Goal: Transaction & Acquisition: Book appointment/travel/reservation

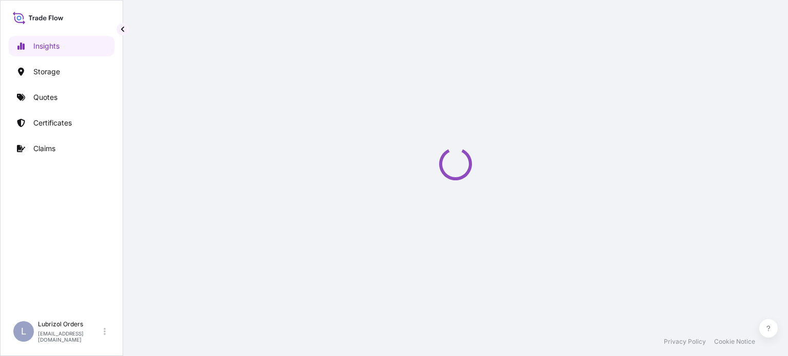
select select "2025"
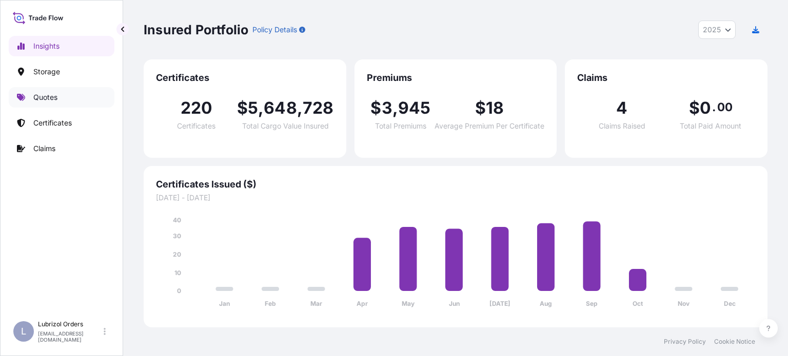
click at [90, 104] on link "Quotes" at bounding box center [62, 97] width 106 height 21
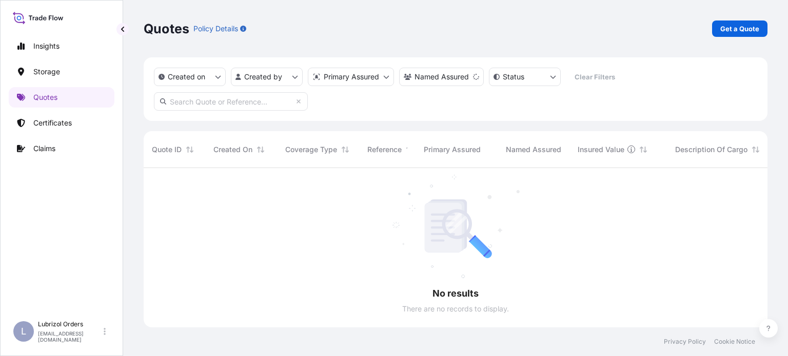
scroll to position [189, 615]
click at [736, 28] on p "Get a Quote" at bounding box center [739, 29] width 39 height 10
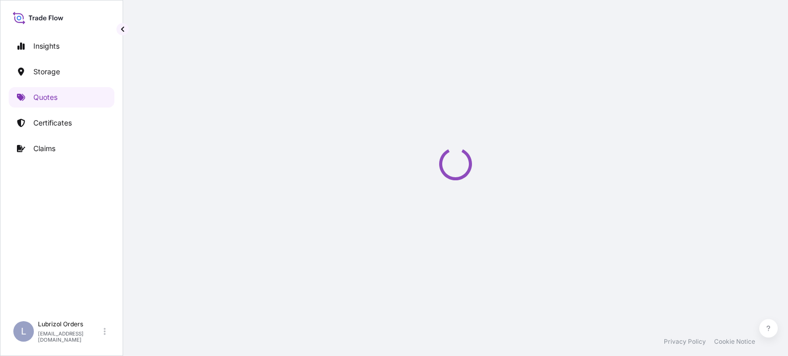
select select "Water"
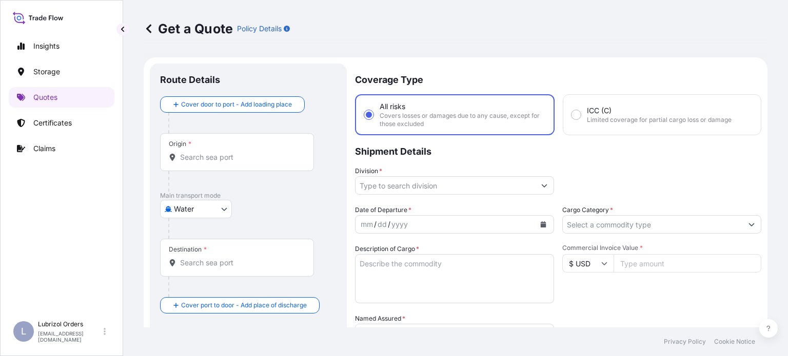
scroll to position [16, 0]
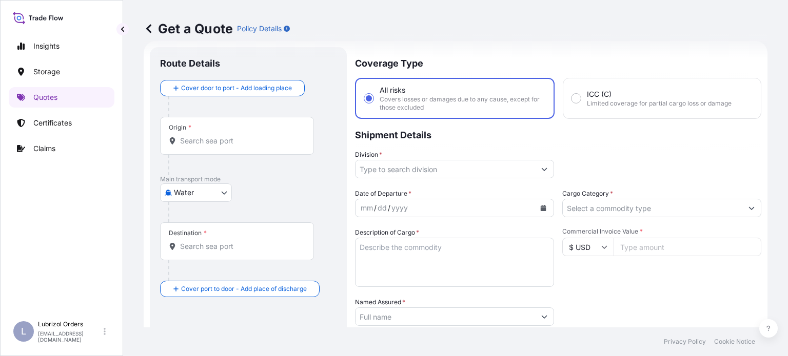
click at [209, 149] on div "Origin *" at bounding box center [237, 136] width 154 height 38
click at [209, 146] on input "Origin *" at bounding box center [240, 141] width 121 height 10
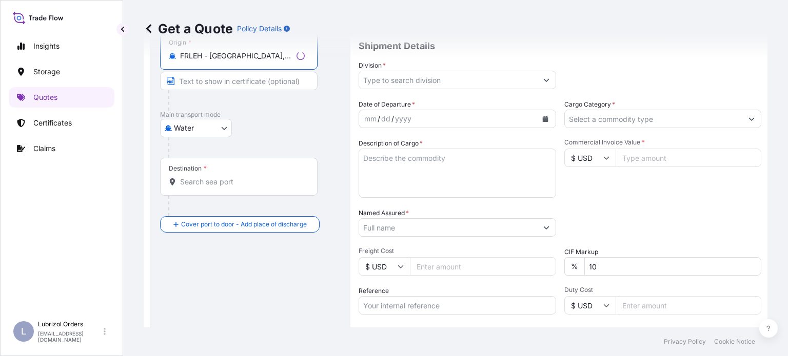
scroll to position [119, 0]
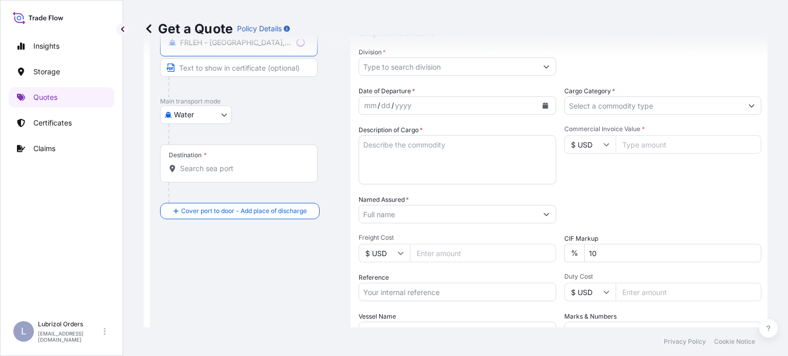
type input "FRLEH - [GEOGRAPHIC_DATA], [GEOGRAPHIC_DATA]"
click at [273, 173] on input "Destination *" at bounding box center [242, 169] width 125 height 10
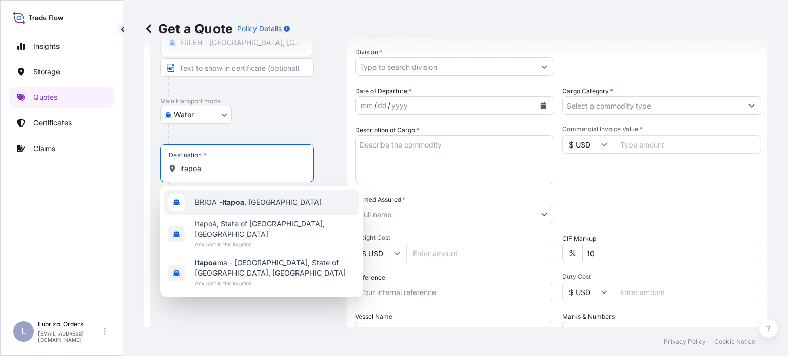
click at [271, 208] on div "BRIOA - Itapoa , [GEOGRAPHIC_DATA]" at bounding box center [261, 202] width 195 height 25
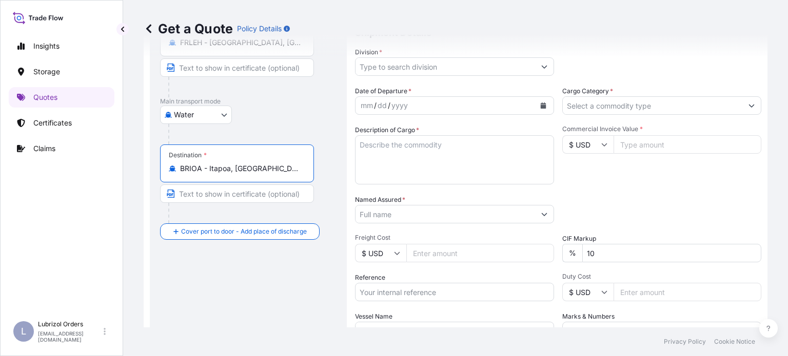
type input "BRIOA - Itapoa, [GEOGRAPHIC_DATA]"
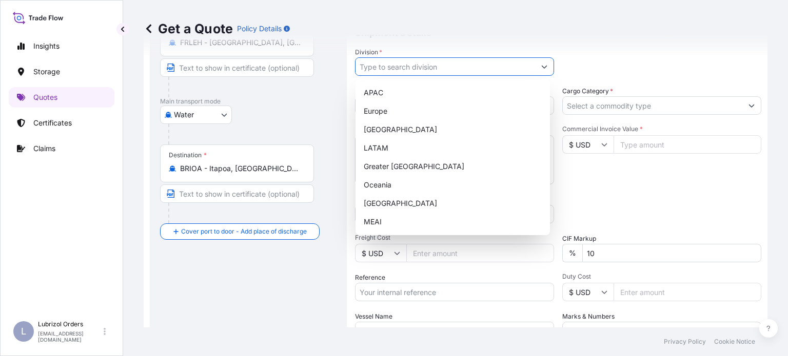
click at [496, 66] on input "Division *" at bounding box center [444, 66] width 179 height 18
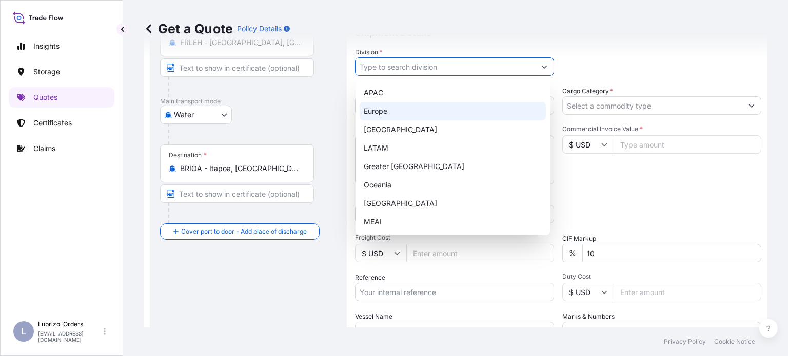
click at [409, 116] on div "Europe" at bounding box center [453, 111] width 186 height 18
type input "Europe"
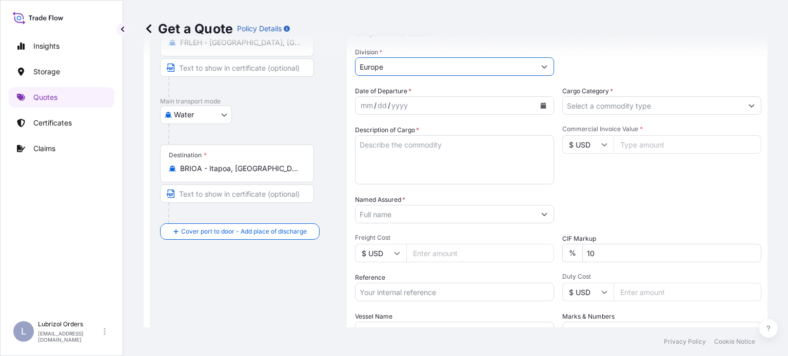
click at [543, 105] on button "Calendar" at bounding box center [543, 105] width 16 height 16
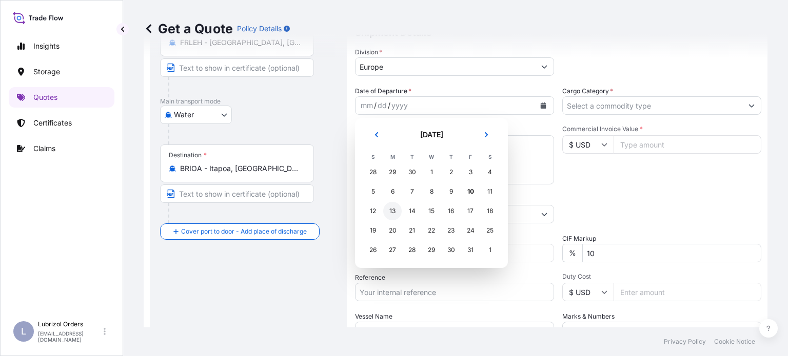
click at [390, 212] on div "13" at bounding box center [392, 211] width 18 height 18
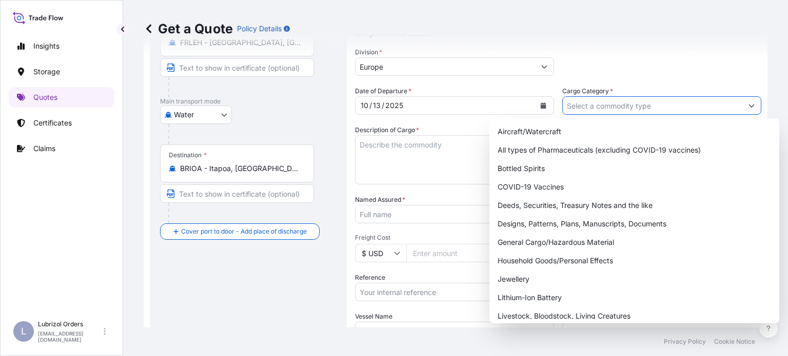
click at [638, 104] on input "Cargo Category *" at bounding box center [652, 105] width 179 height 18
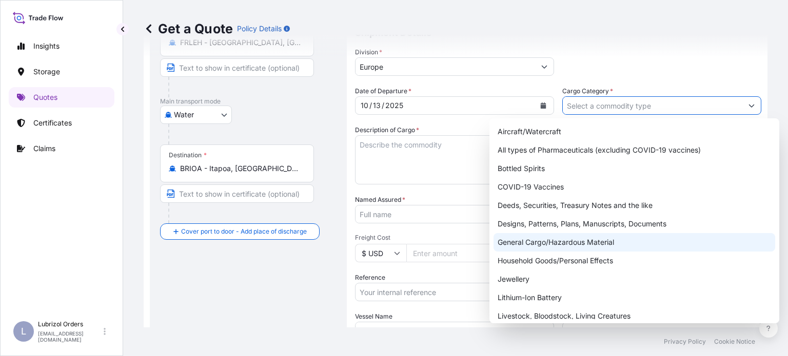
click at [612, 242] on div "General Cargo/Hazardous Material" at bounding box center [634, 242] width 282 height 18
type input "General Cargo/Hazardous Material"
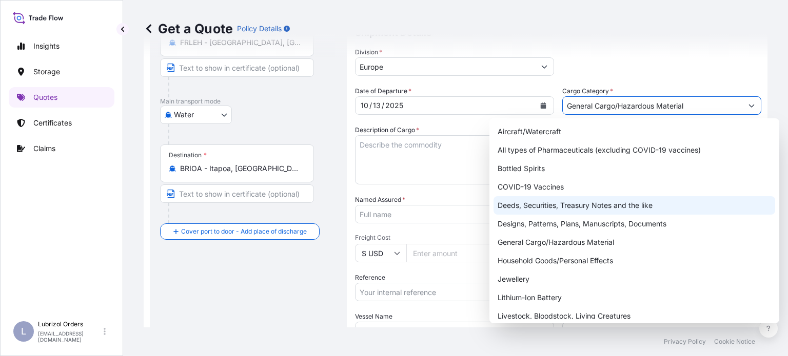
click at [429, 162] on textarea "Description of Cargo *" at bounding box center [454, 159] width 199 height 49
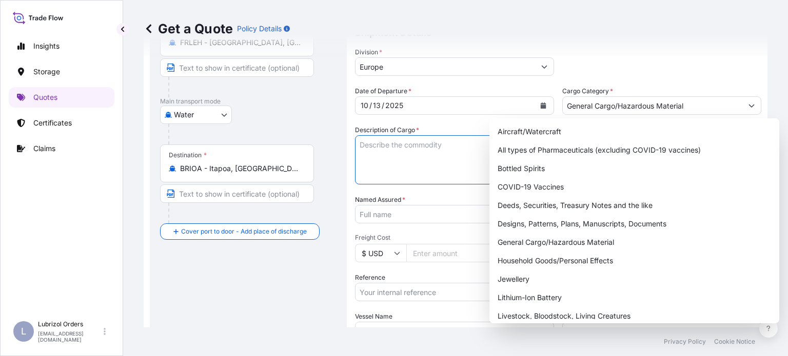
paste textarea "16 DRUMS OF LUBRIZOL(R) 5686EL, STD BLACK AND YELLOW"
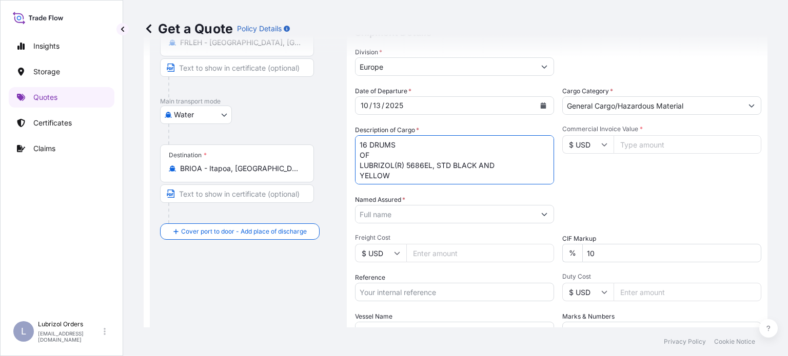
scroll to position [6, 0]
type textarea "16 DRUMS OF LUBRIZOL(R) 5686EL, STD BLACK AND YELLOW ADDITIVES FOR LUBRICATING …"
click at [449, 219] on input "Named Assured *" at bounding box center [444, 214] width 179 height 18
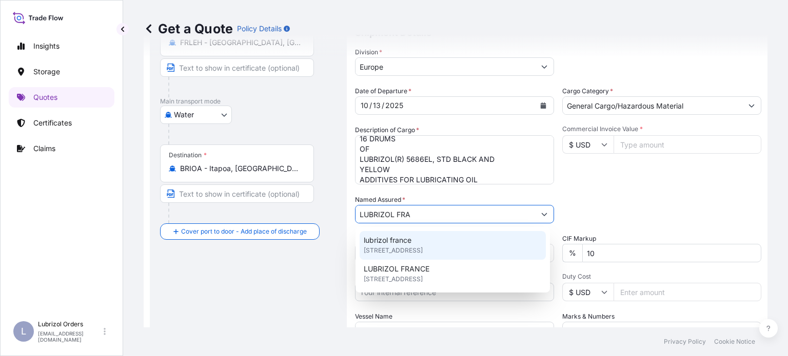
click at [427, 242] on div "lubrizol [GEOGRAPHIC_DATA] [STREET_ADDRESS]" at bounding box center [453, 245] width 186 height 29
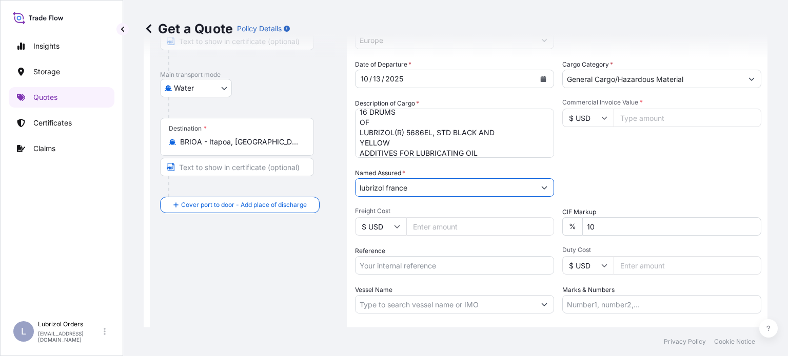
scroll to position [170, 0]
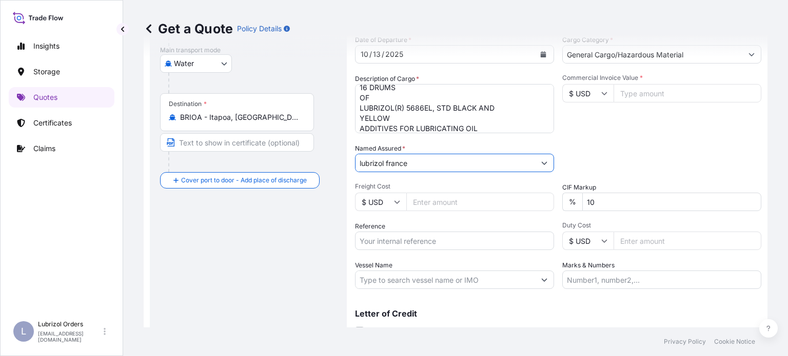
type input "lubrizol france"
click at [604, 94] on input "$ USD" at bounding box center [587, 93] width 51 height 18
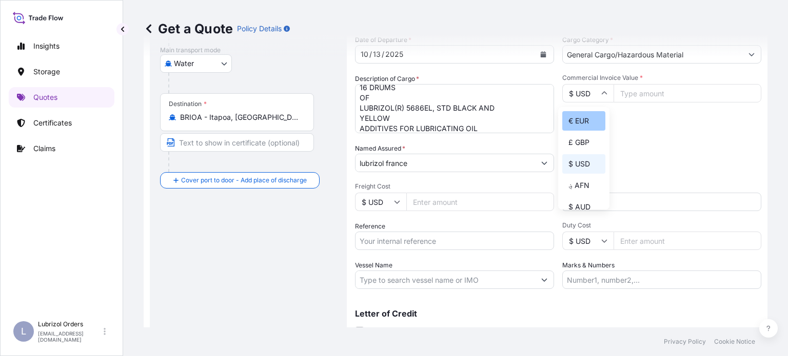
click at [593, 121] on div "€ EUR" at bounding box center [583, 120] width 43 height 19
type input "€ EUR"
click at [642, 96] on input "Commercial Invoice Value *" at bounding box center [687, 93] width 148 height 18
type input "49045.11"
click at [410, 242] on input "Reference" at bounding box center [454, 241] width 199 height 18
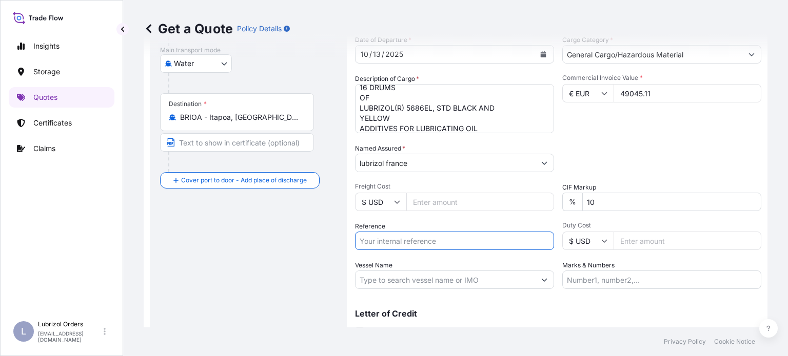
paste input "1155541097"
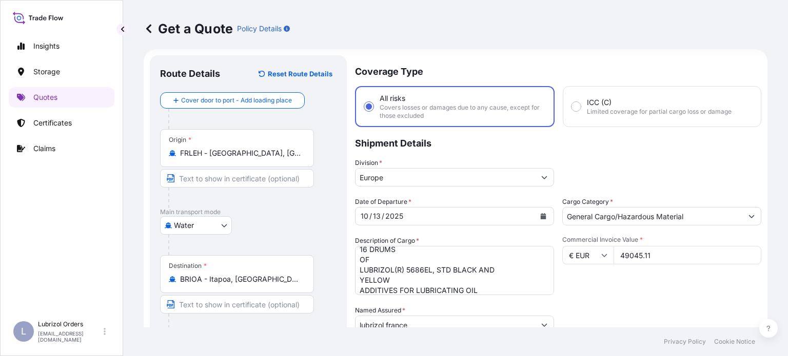
scroll to position [213, 0]
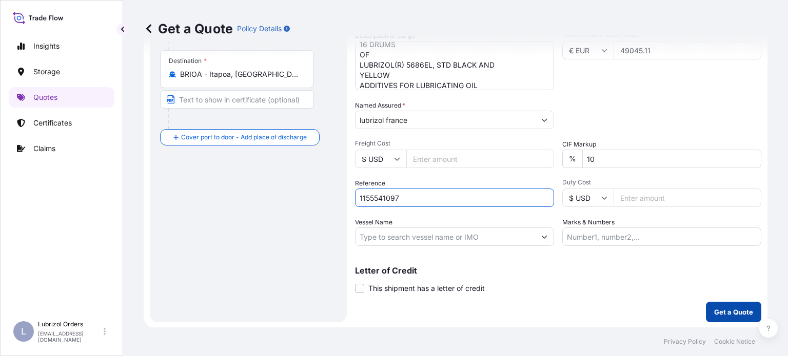
type input "1155541097"
click at [739, 317] on button "Get a Quote" at bounding box center [733, 312] width 55 height 21
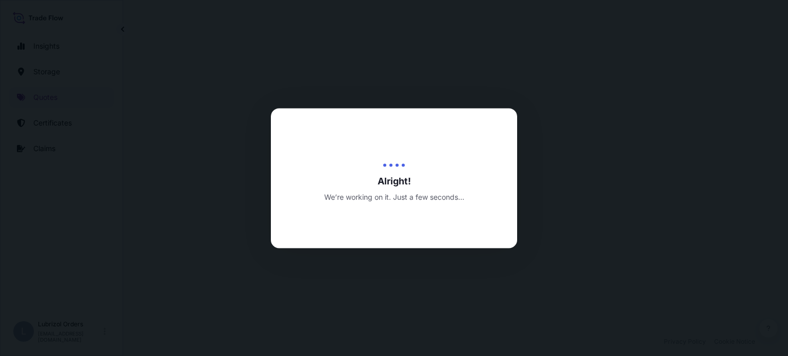
select select "Water"
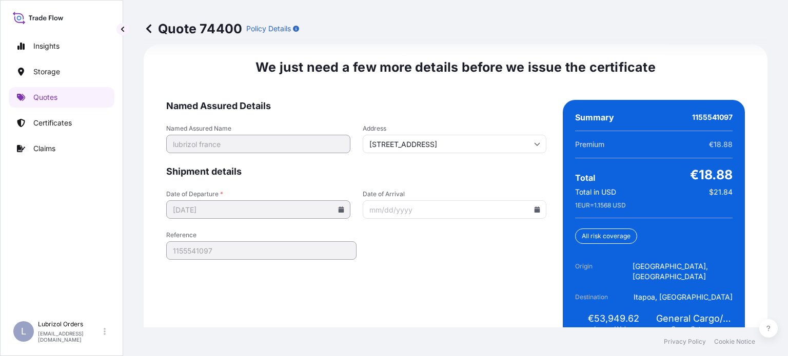
scroll to position [1612, 0]
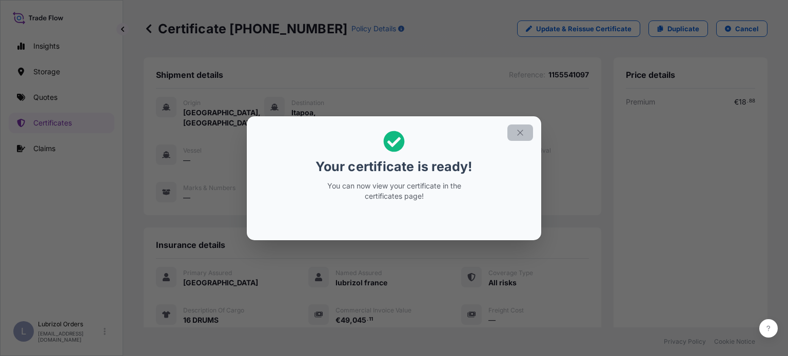
click at [521, 134] on icon "button" at bounding box center [520, 133] width 6 height 6
